Goal: Task Accomplishment & Management: Manage account settings

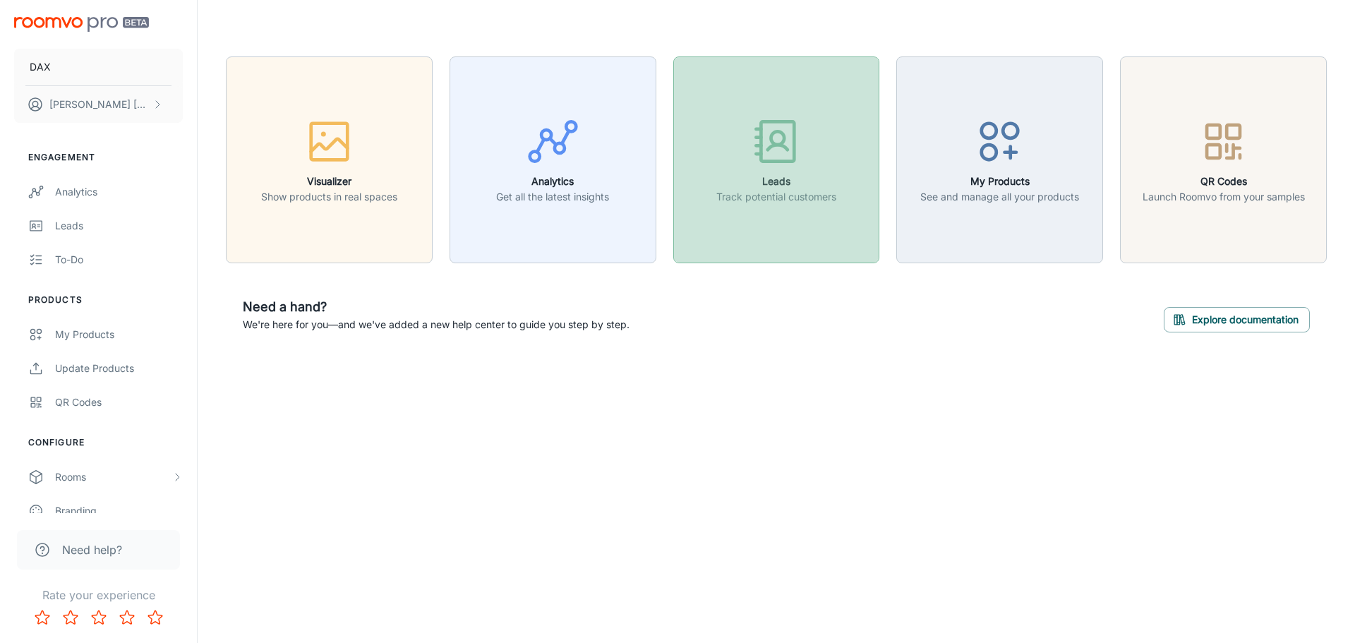
click at [790, 221] on button "Leads Track potential customers" at bounding box center [776, 159] width 207 height 207
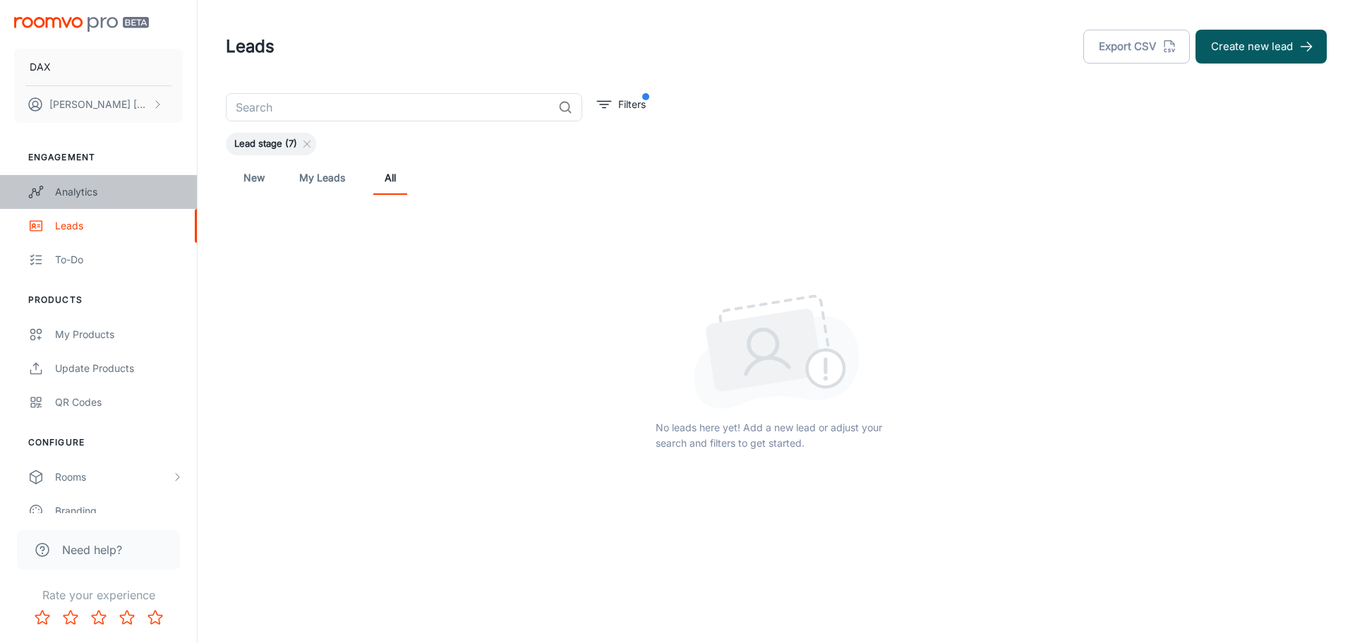
click at [101, 188] on div "Analytics" at bounding box center [119, 192] width 128 height 16
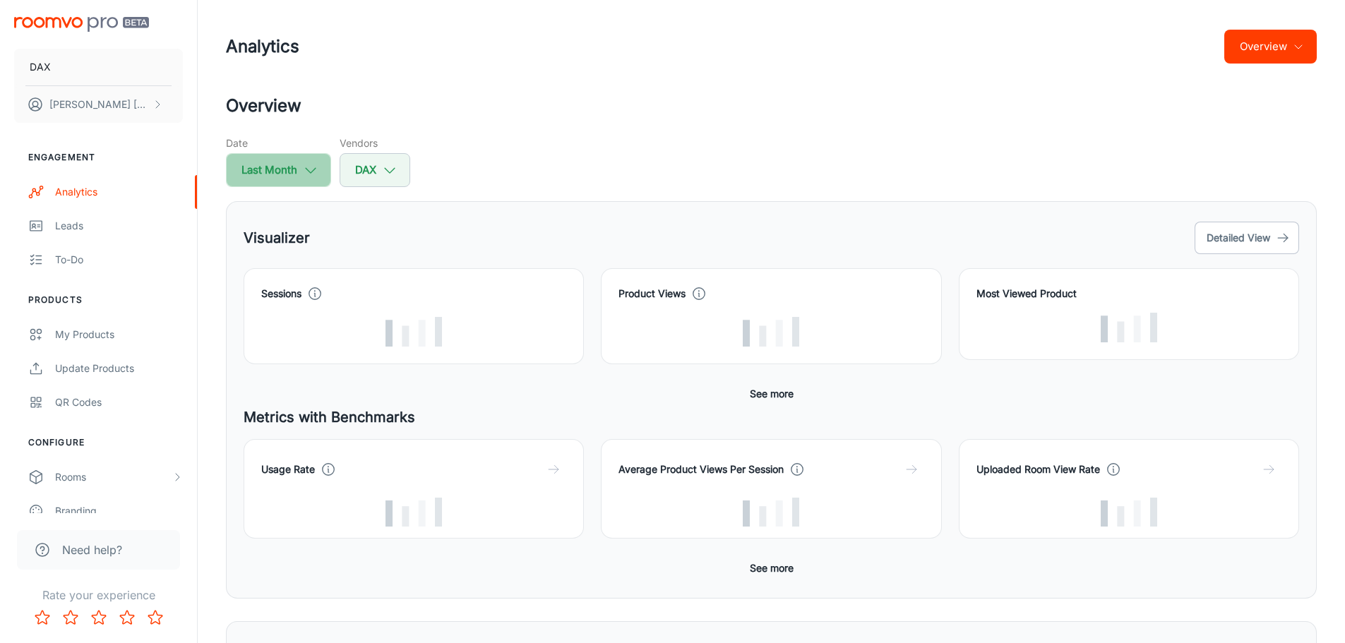
click at [320, 184] on button "Last Month" at bounding box center [278, 170] width 105 height 34
select select "8"
select select "2025"
select select "8"
select select "2025"
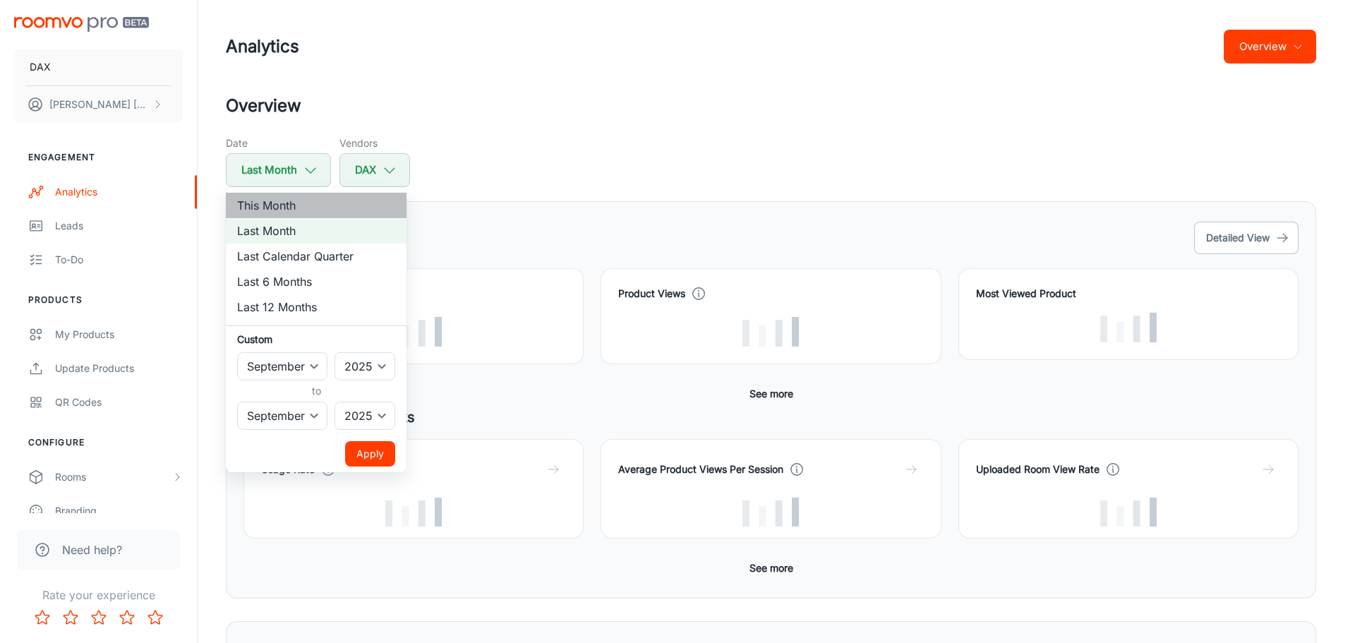
click at [299, 206] on li "This Month" at bounding box center [316, 205] width 181 height 25
select select "9"
click at [292, 204] on li "This Month" at bounding box center [316, 205] width 181 height 25
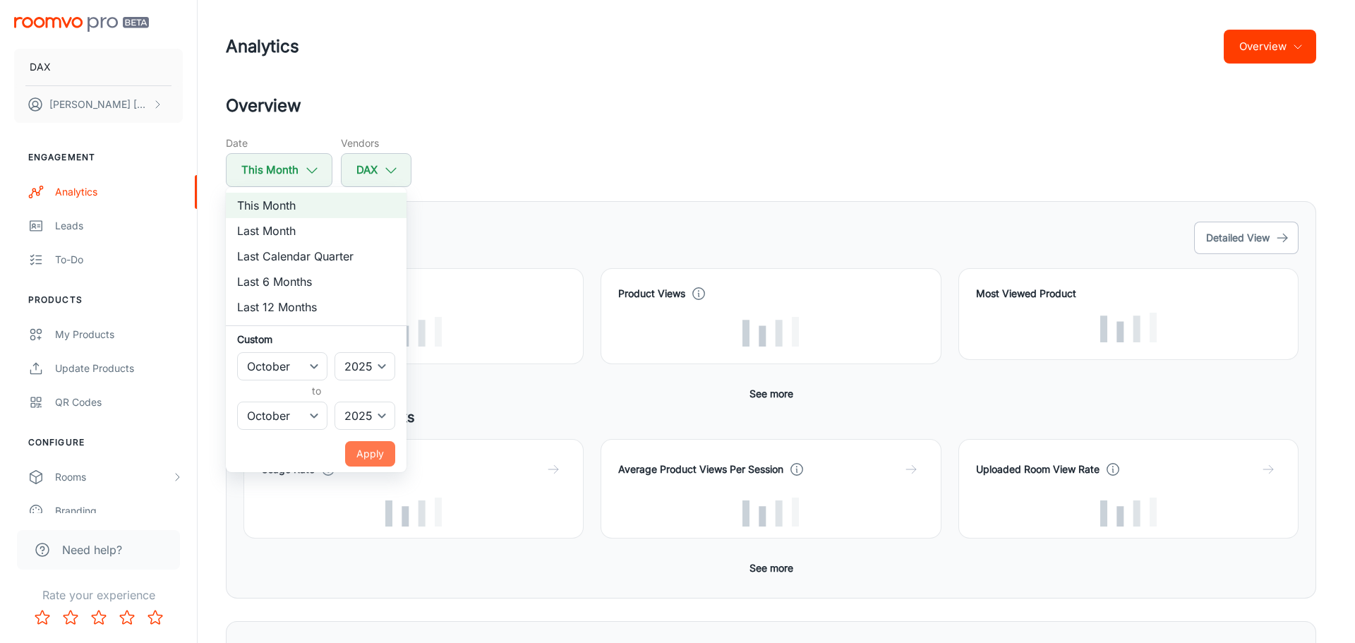
click at [369, 449] on button "Apply" at bounding box center [370, 453] width 50 height 25
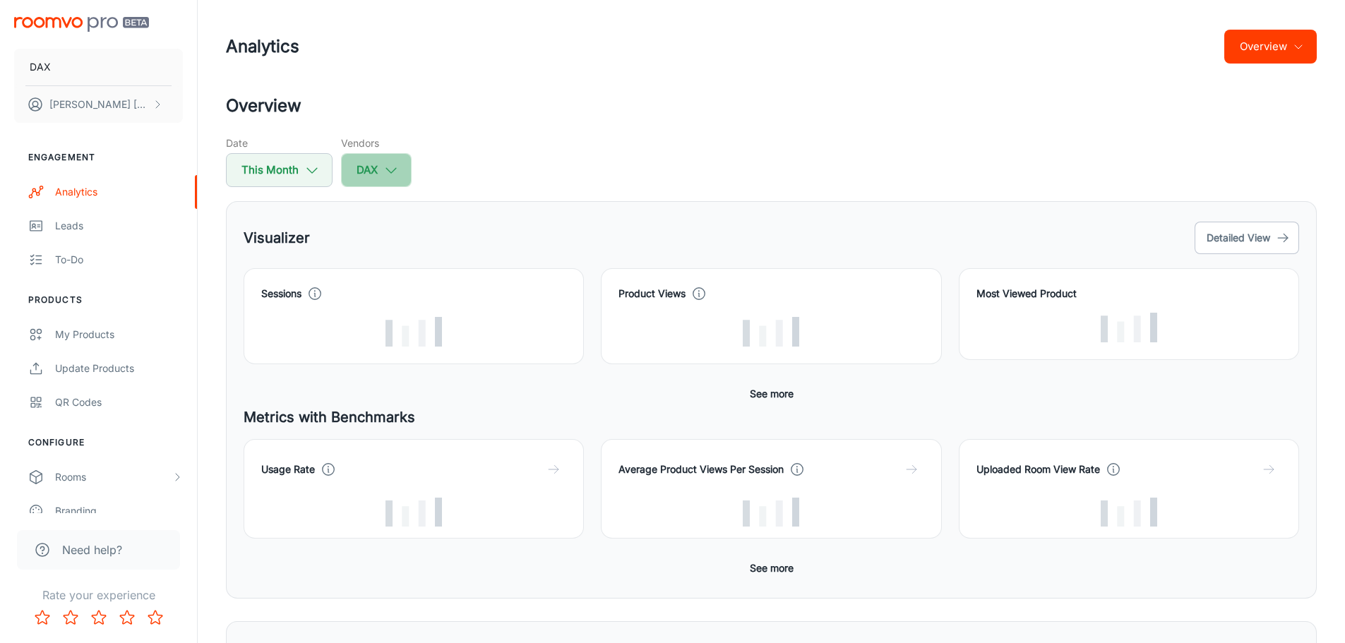
click at [382, 167] on button "DAX" at bounding box center [376, 170] width 71 height 34
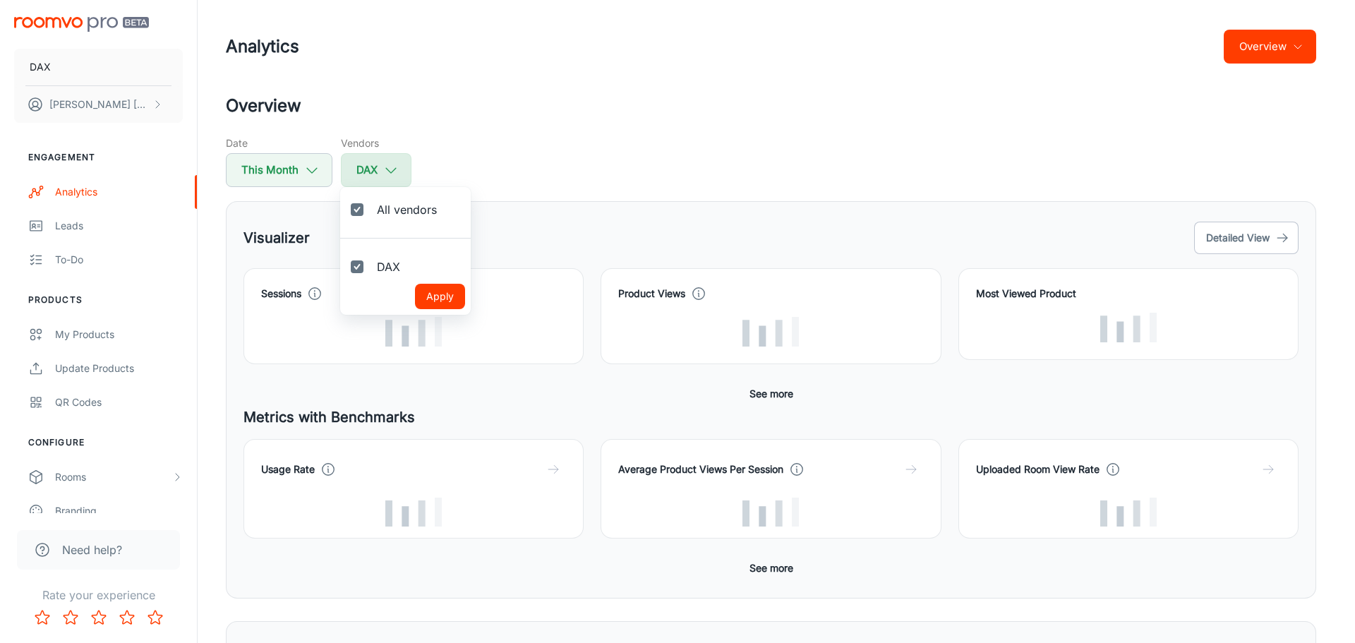
click at [376, 172] on div at bounding box center [677, 321] width 1355 height 643
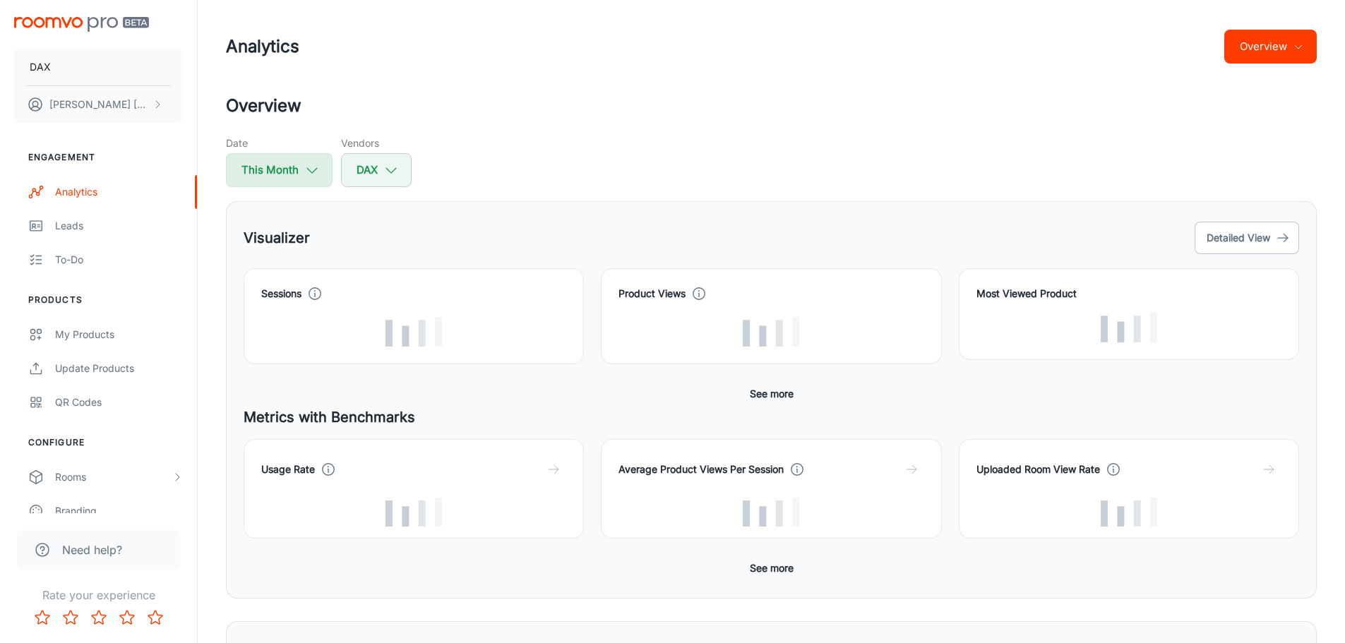
click at [291, 167] on button "This Month" at bounding box center [279, 170] width 107 height 34
select select "9"
select select "2025"
select select "9"
select select "2025"
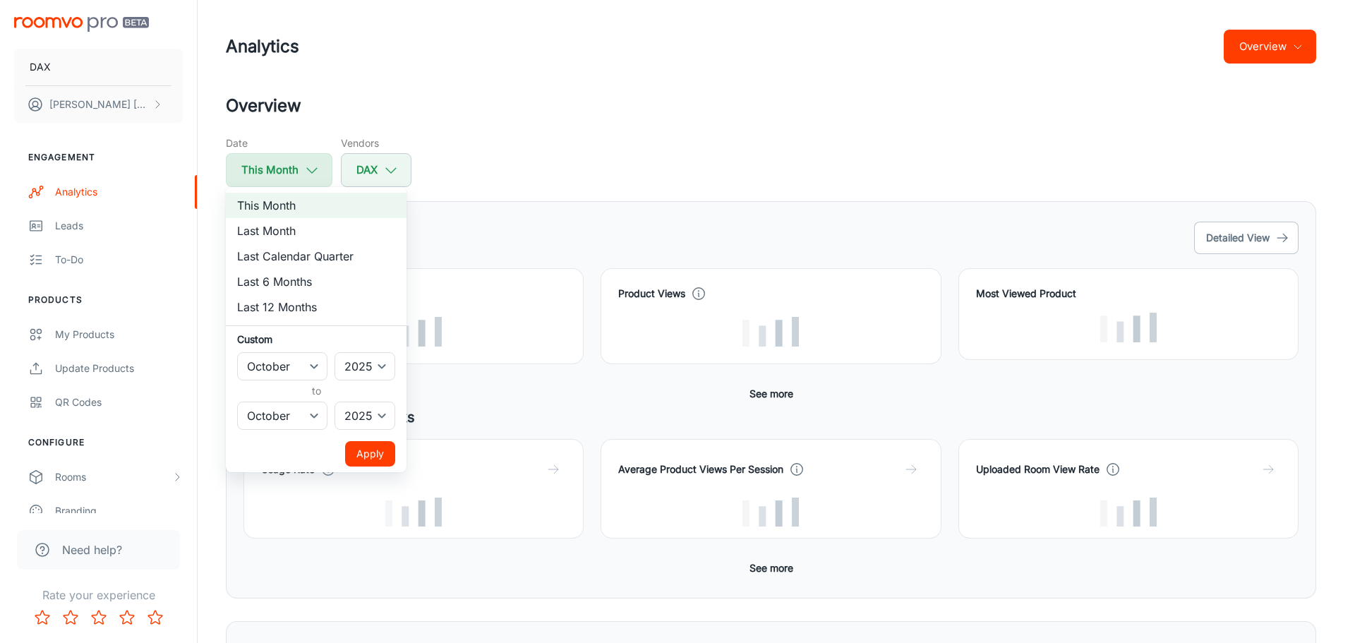
click at [291, 167] on div at bounding box center [677, 321] width 1355 height 643
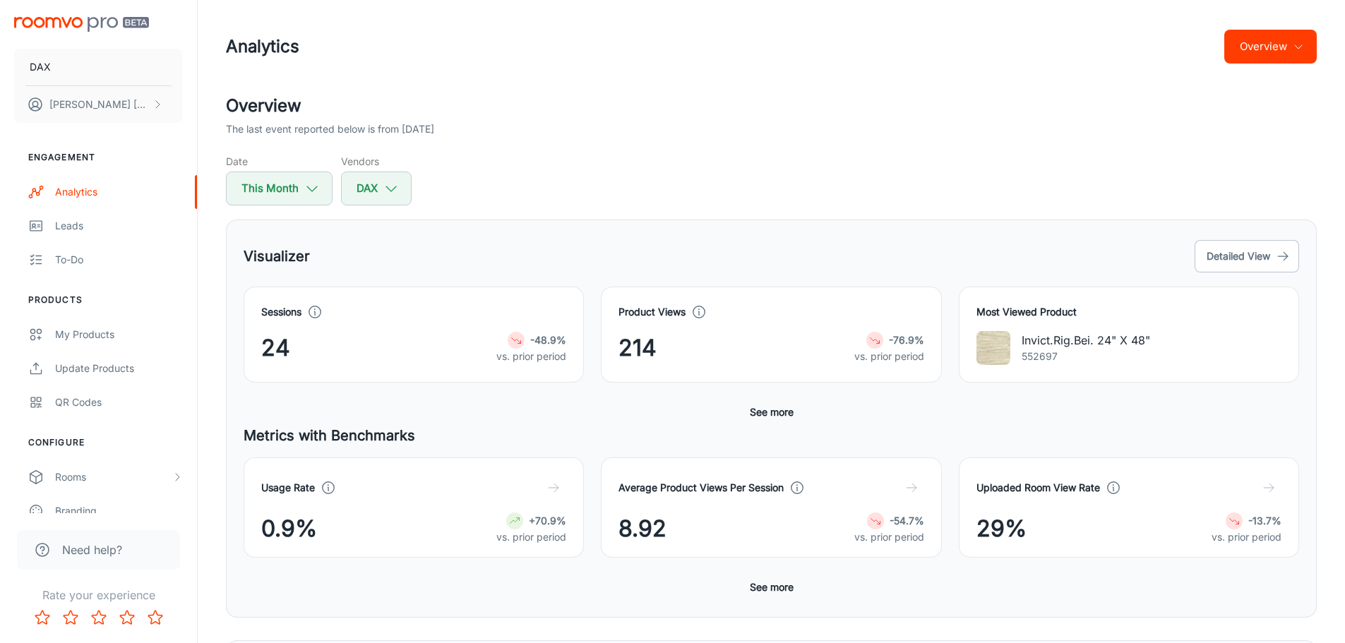
click at [297, 332] on div "24 -48.9% vs. prior period" at bounding box center [413, 348] width 305 height 34
click at [319, 315] on icon at bounding box center [315, 312] width 16 height 16
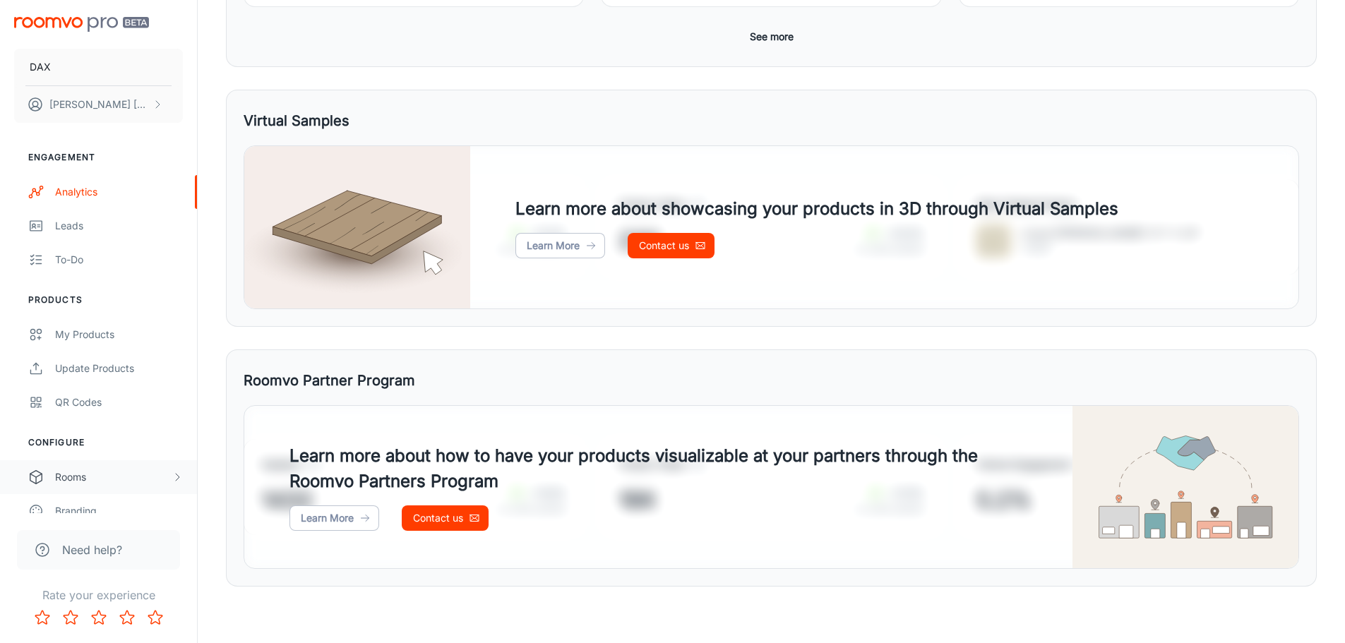
scroll to position [124, 0]
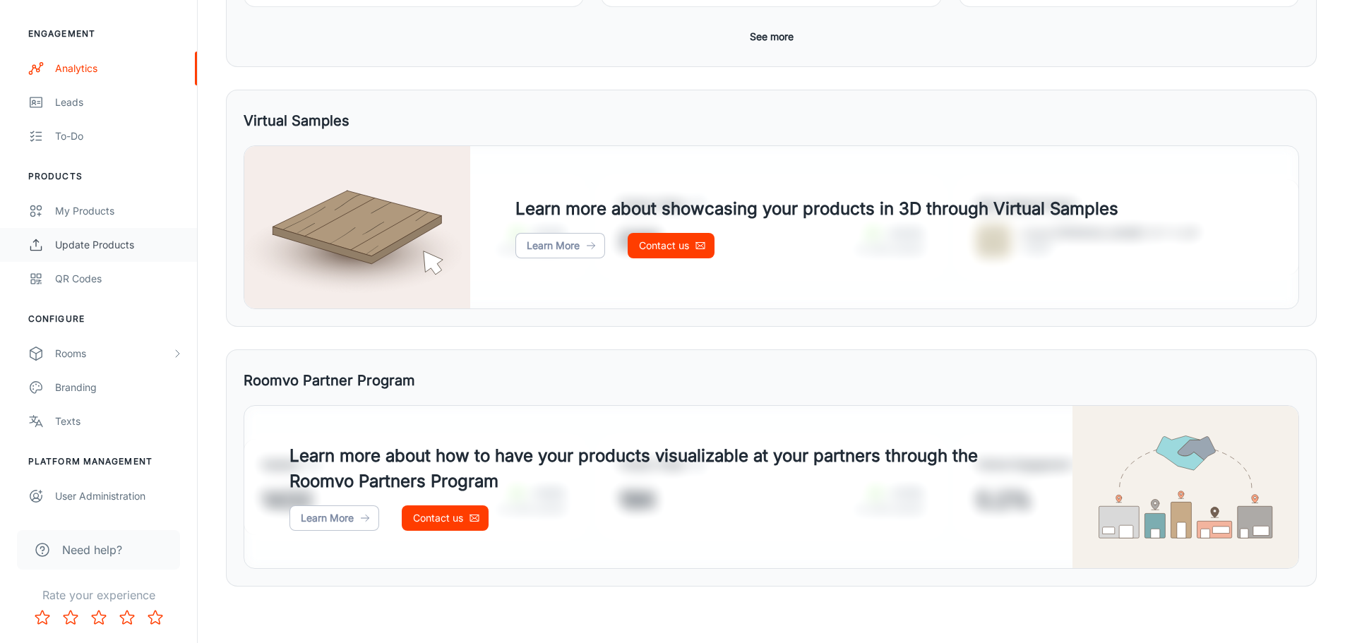
click at [77, 239] on div "Update Products" at bounding box center [119, 245] width 128 height 16
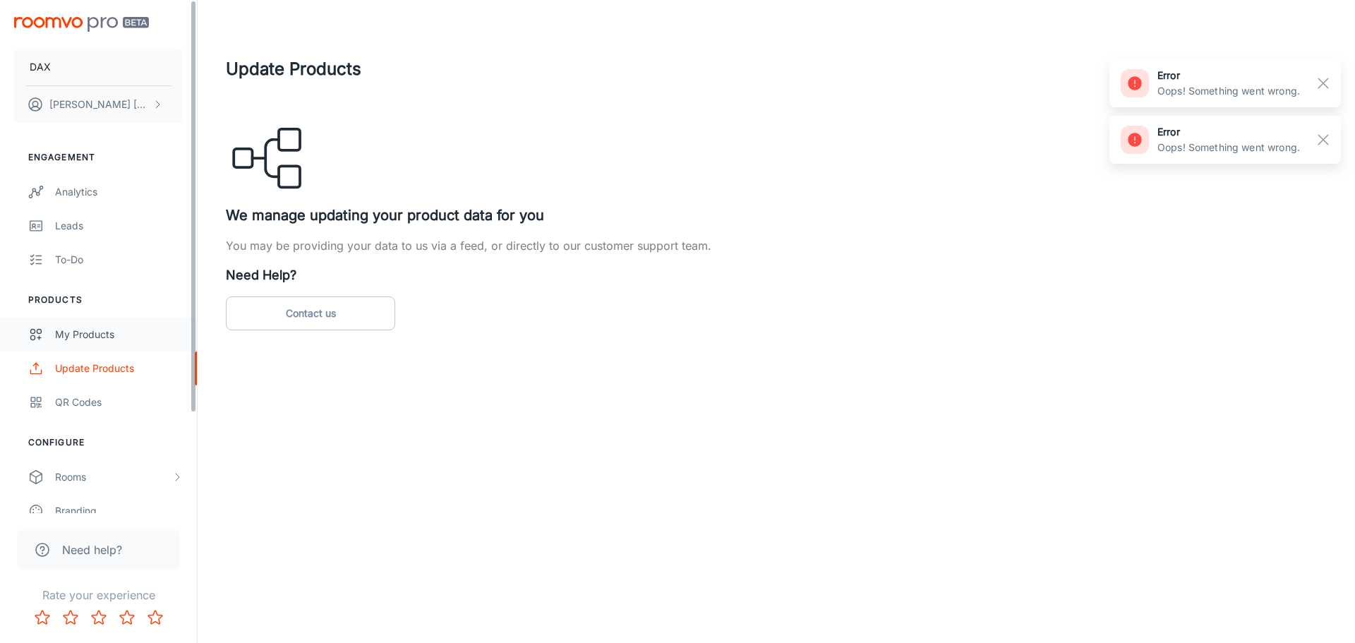
click at [92, 334] on div "My Products" at bounding box center [119, 335] width 128 height 16
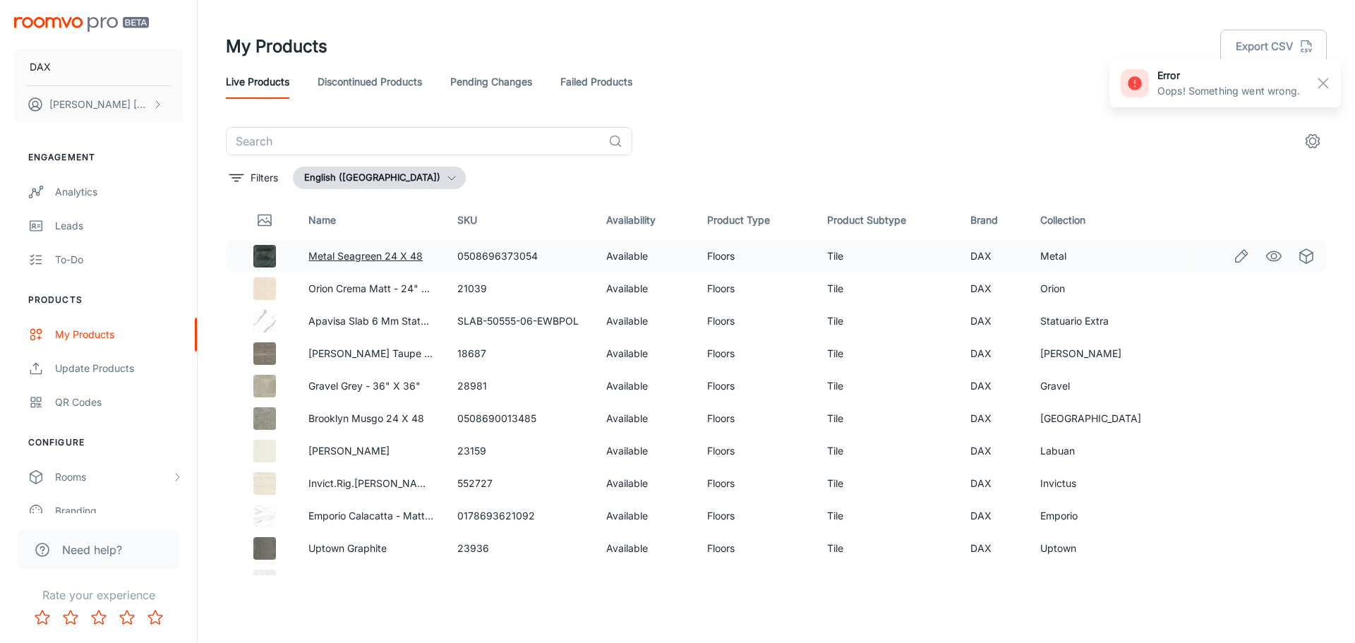
click at [369, 254] on link "Metal Seagreen 24 X 48" at bounding box center [365, 256] width 114 height 12
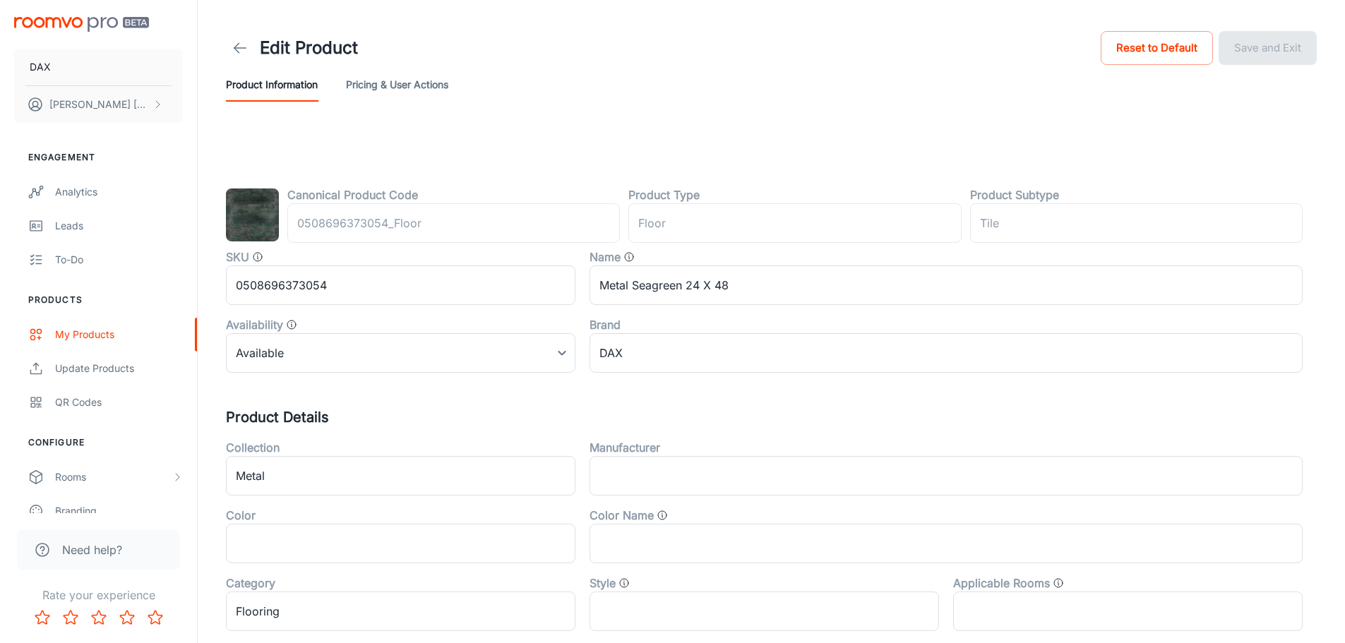
click at [387, 86] on button "Pricing & User Actions" at bounding box center [397, 85] width 102 height 34
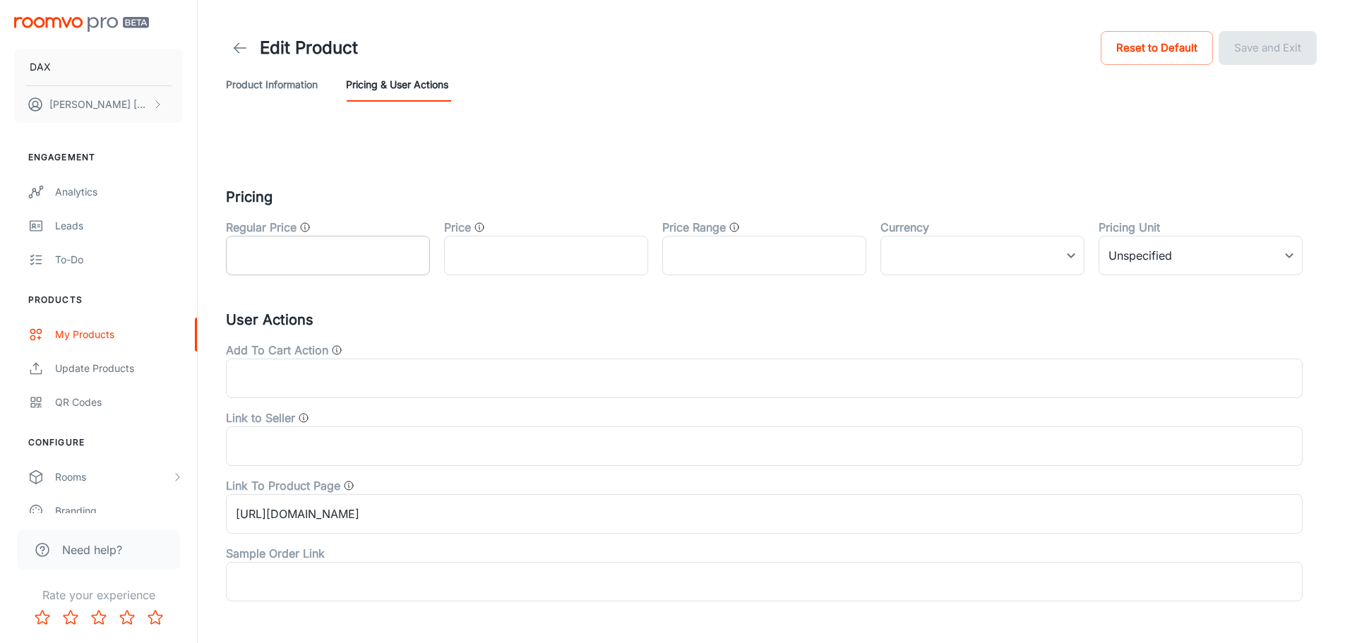
click at [342, 266] on input "text" at bounding box center [328, 256] width 204 height 40
type input "3.99"
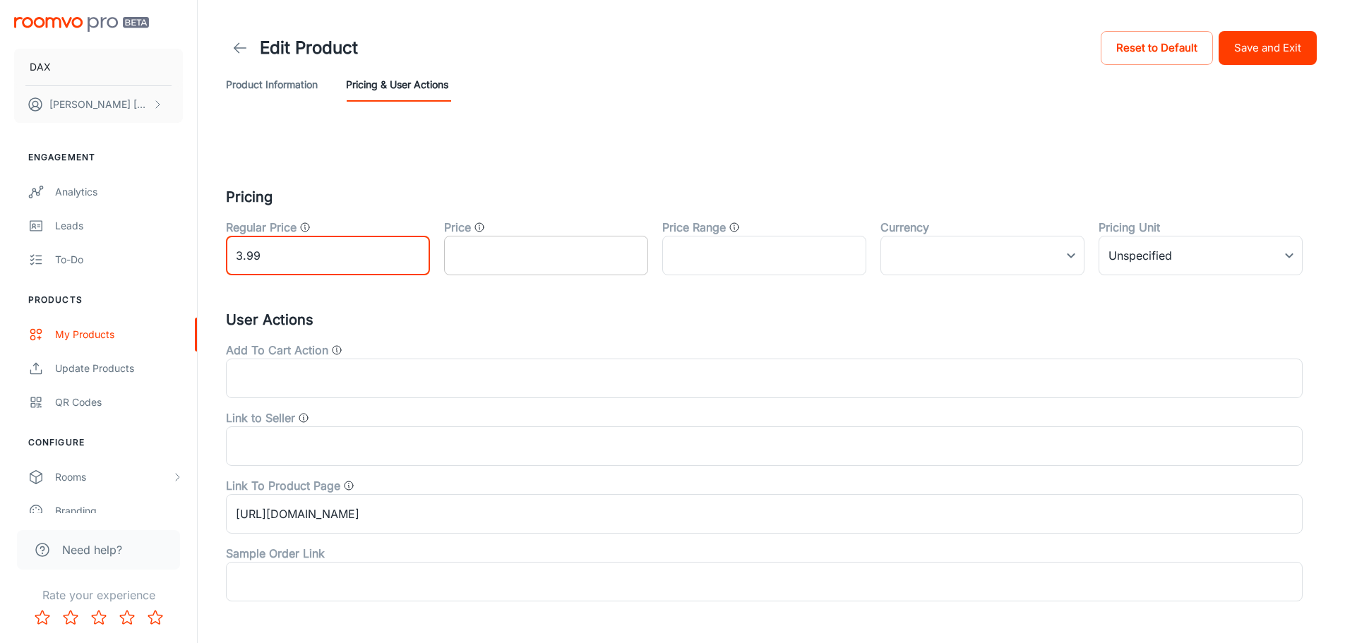
click at [524, 254] on input "text" at bounding box center [546, 256] width 204 height 40
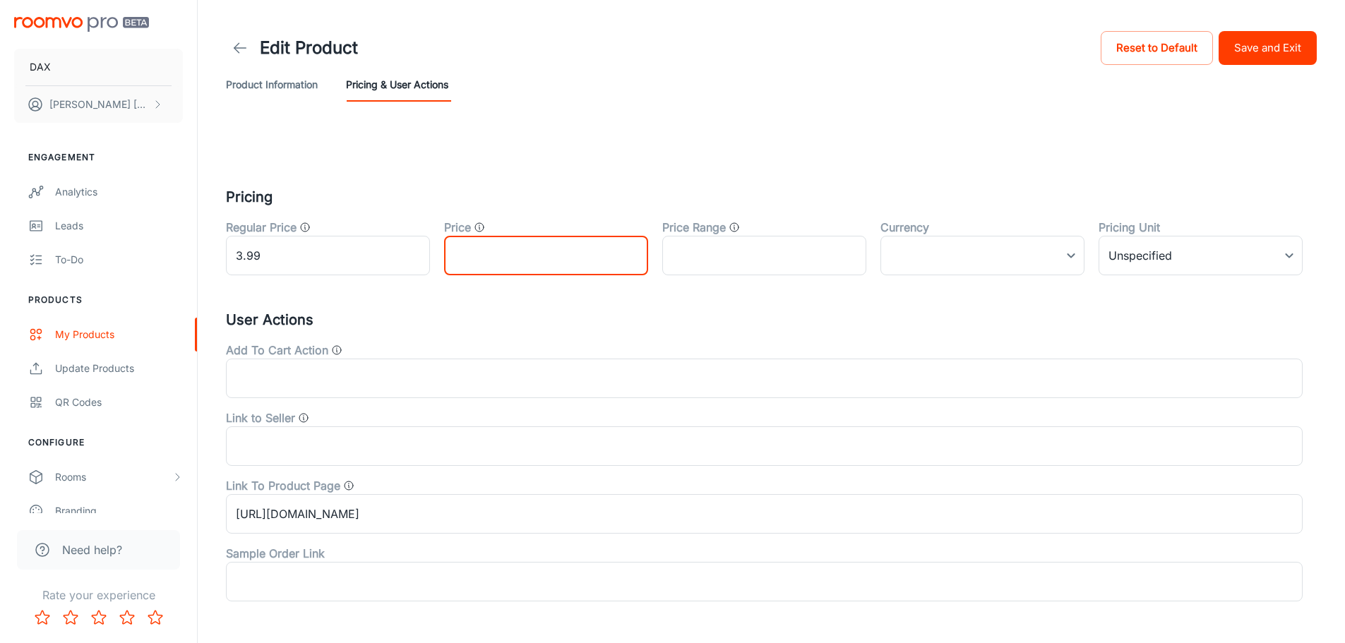
type input "3.99"
click at [1292, 47] on button "Save and Exit" at bounding box center [1267, 48] width 98 height 34
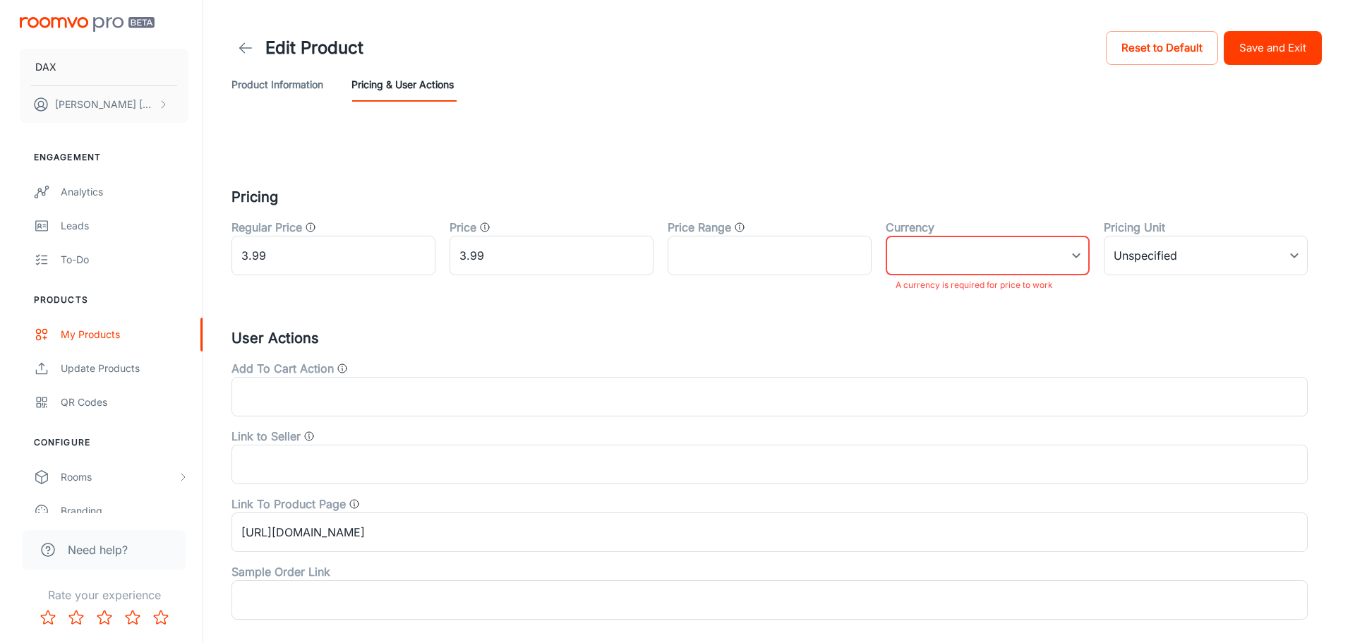
scroll to position [67, 0]
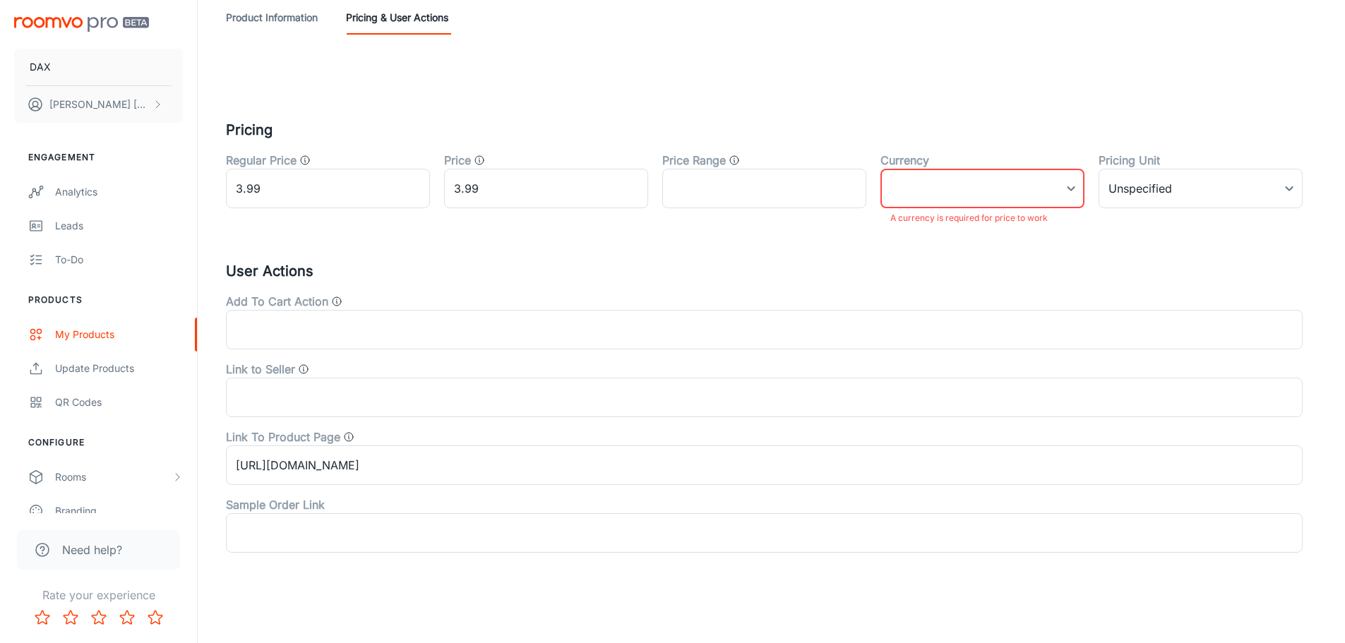
click at [997, 191] on body "DAX Francisco Randazzo Engagement Analytics Leads To-do Products My Products Up…" at bounding box center [672, 254] width 1345 height 643
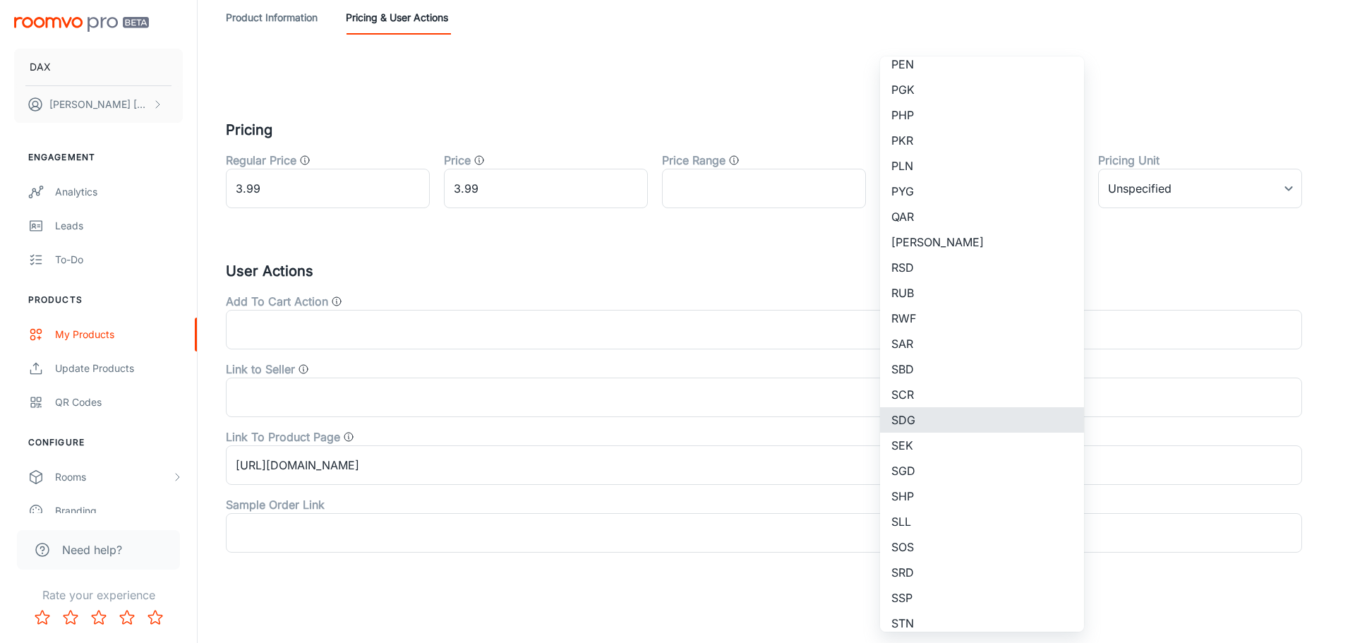
scroll to position [3314, 0]
click at [914, 385] on li "USD" at bounding box center [982, 394] width 204 height 25
type input "USD"
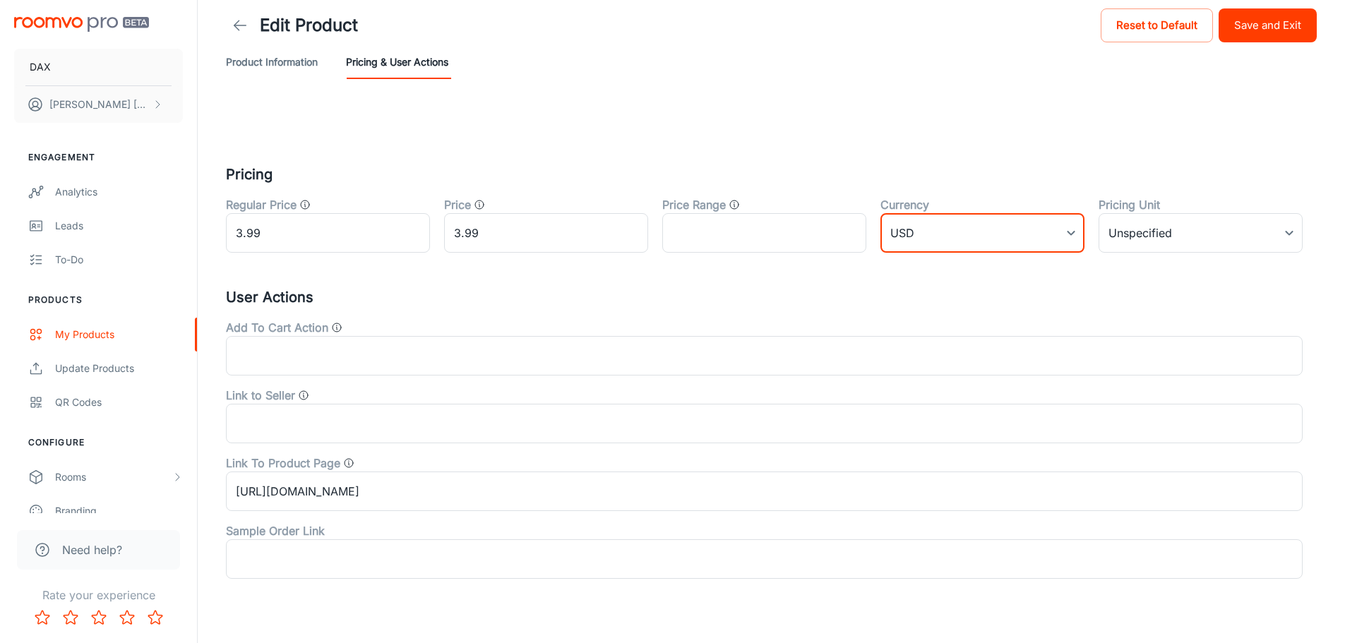
scroll to position [0, 0]
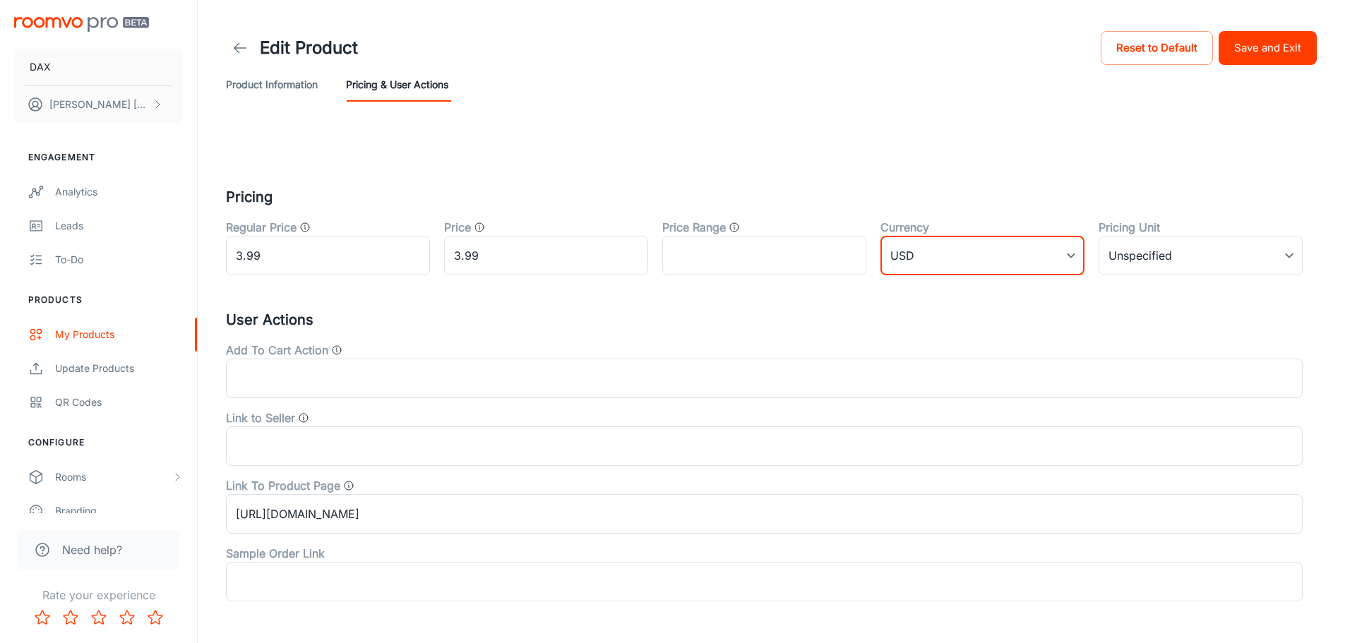
click at [1280, 56] on button "Save and Exit" at bounding box center [1267, 48] width 98 height 34
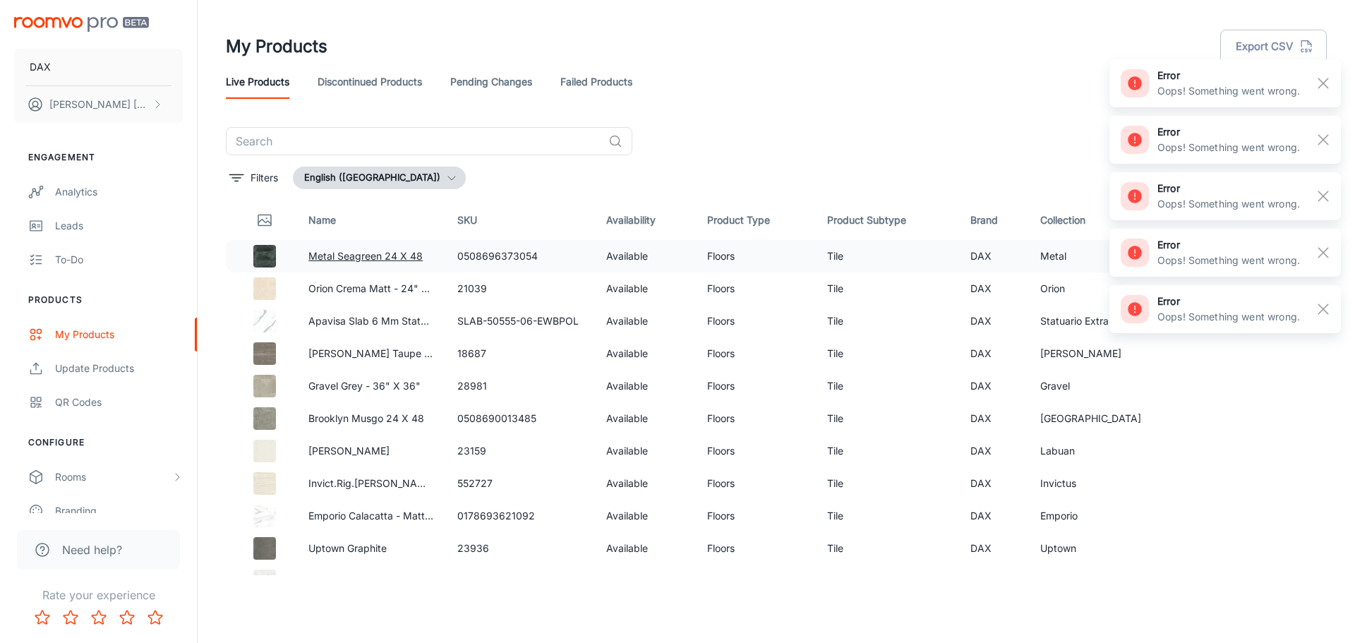
click at [387, 252] on link "Metal Seagreen 24 X 48" at bounding box center [365, 256] width 114 height 12
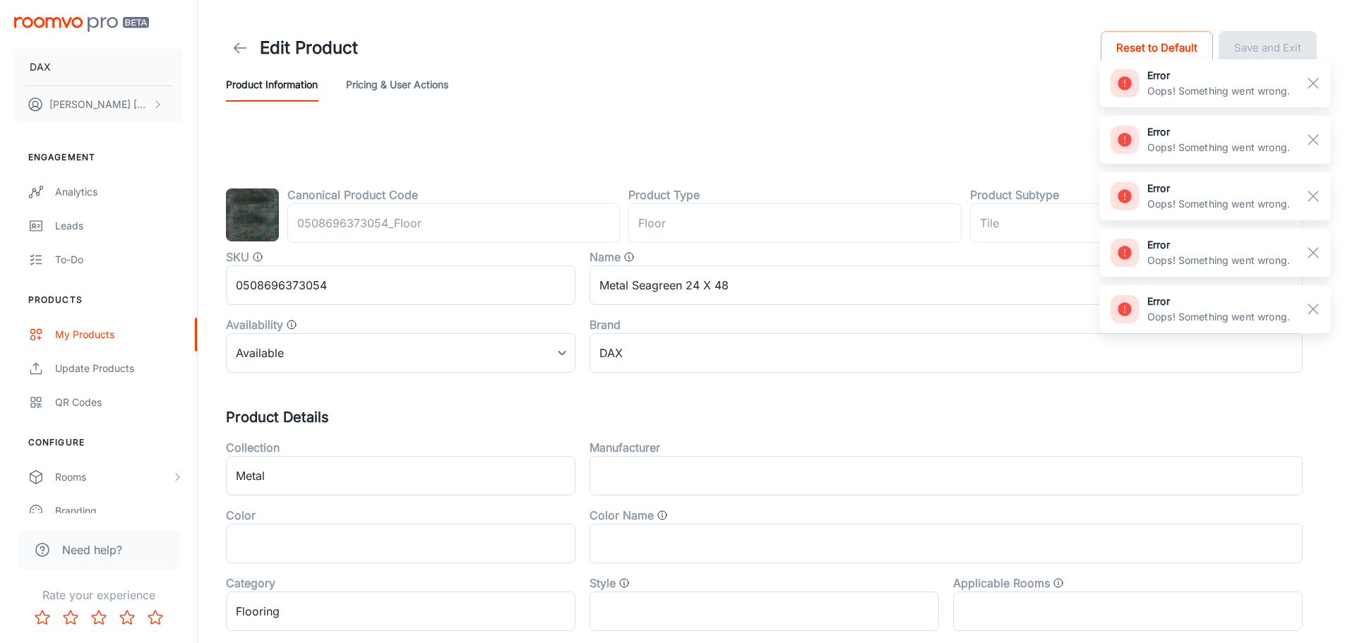
click at [386, 91] on button "Pricing & User Actions" at bounding box center [397, 85] width 102 height 34
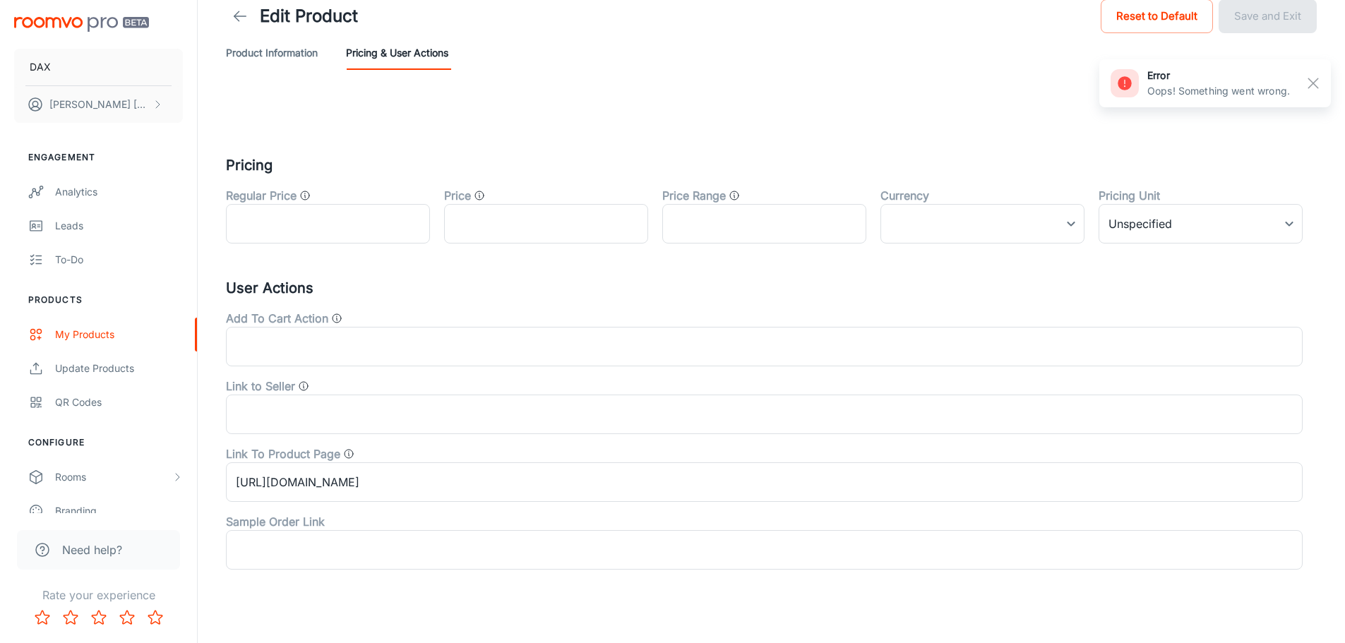
scroll to position [49, 0]
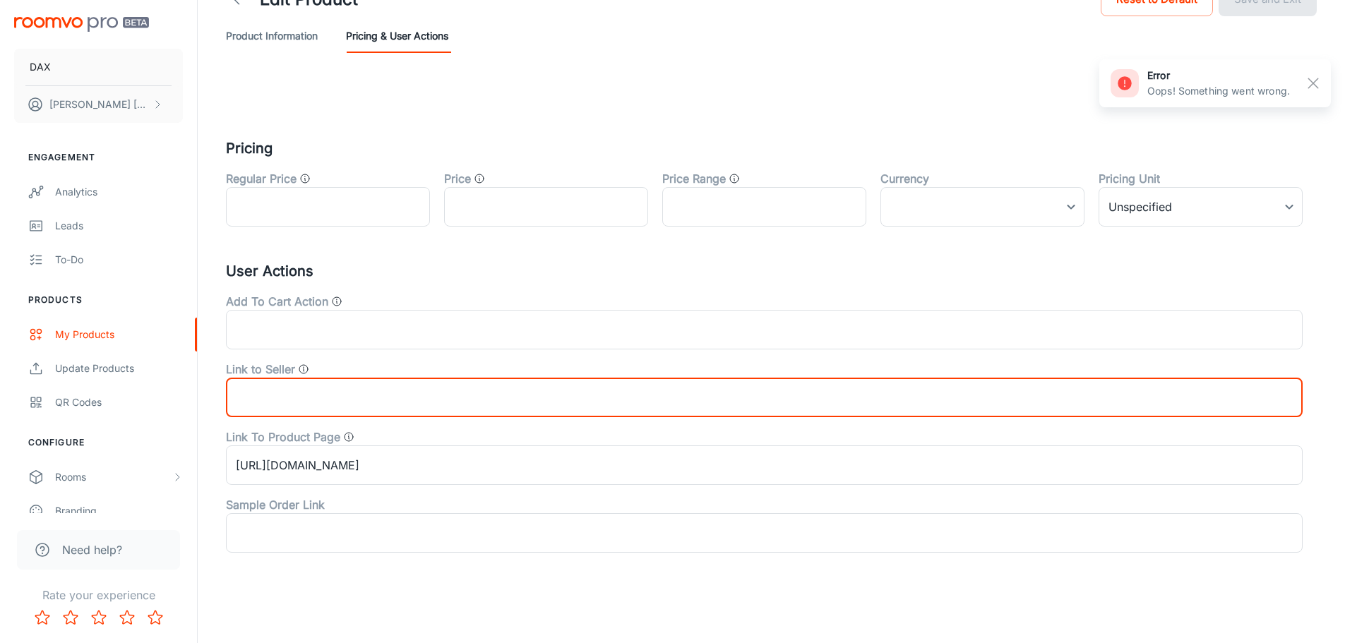
click at [335, 391] on input "text" at bounding box center [764, 398] width 1076 height 40
click at [359, 317] on input "text" at bounding box center [764, 330] width 1076 height 40
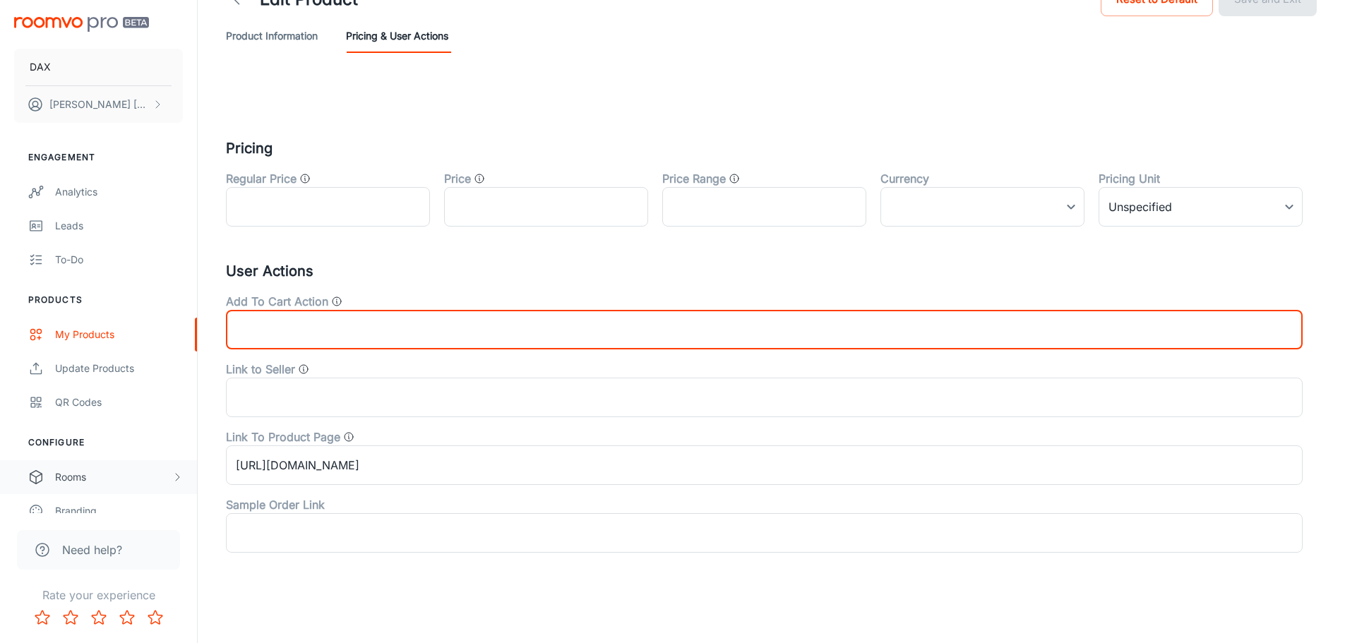
click at [91, 483] on div "Rooms" at bounding box center [113, 477] width 116 height 16
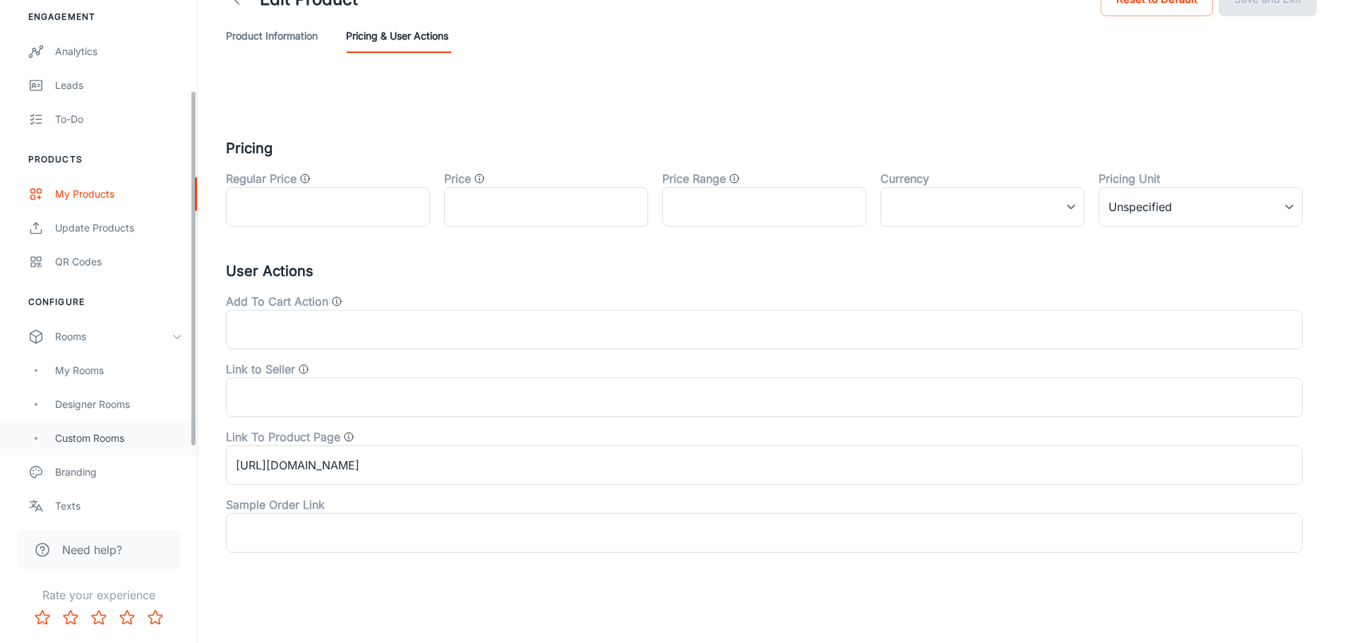
scroll to position [141, 0]
click at [106, 440] on div "Custom Rooms" at bounding box center [119, 438] width 128 height 16
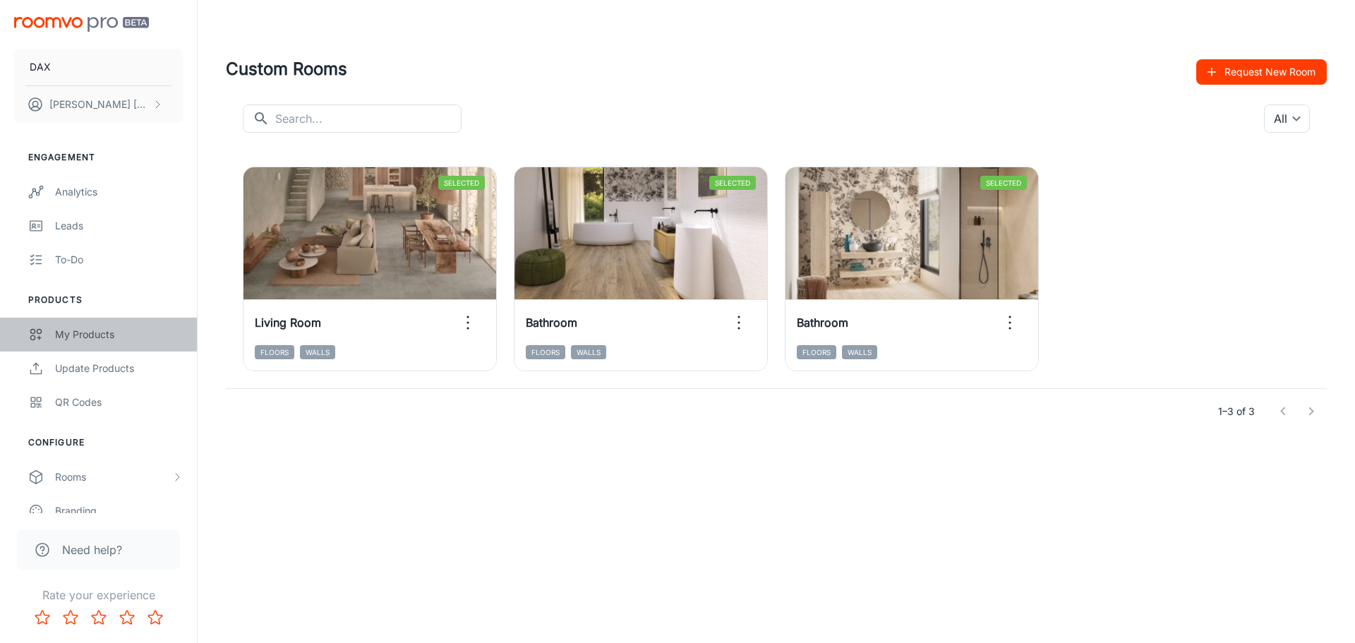
click at [85, 343] on link "My Products" at bounding box center [98, 335] width 197 height 34
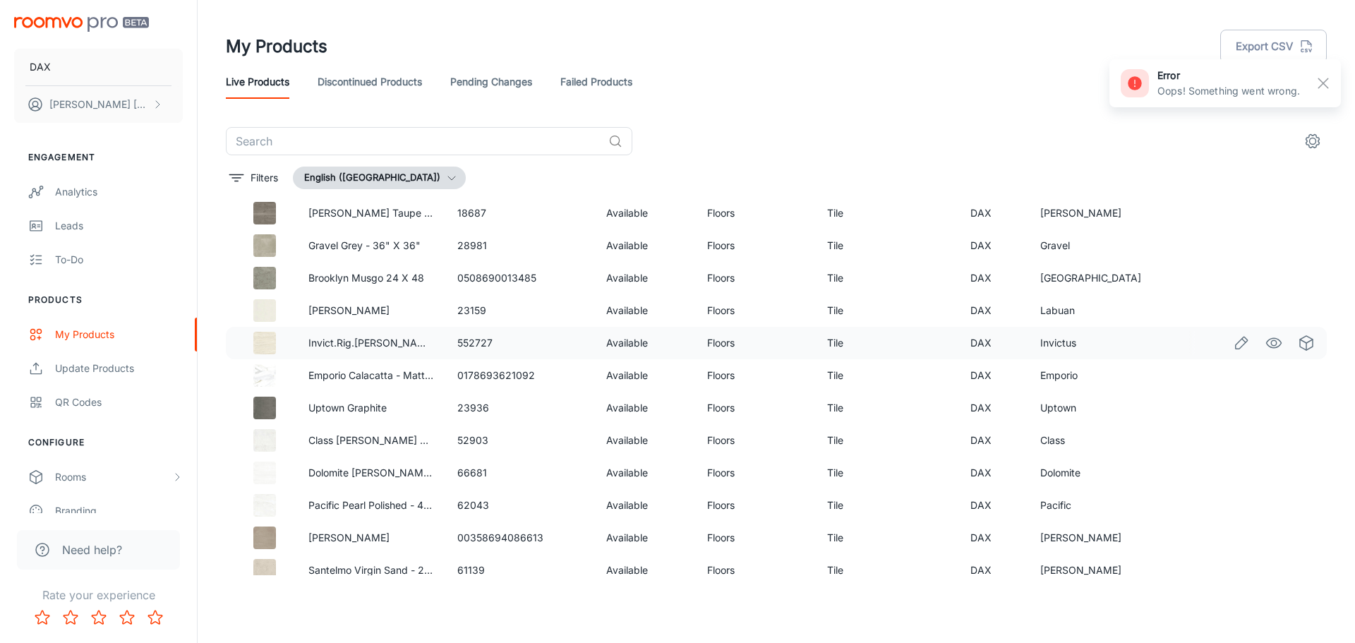
scroll to position [141, 0]
